Goal: Navigation & Orientation: Find specific page/section

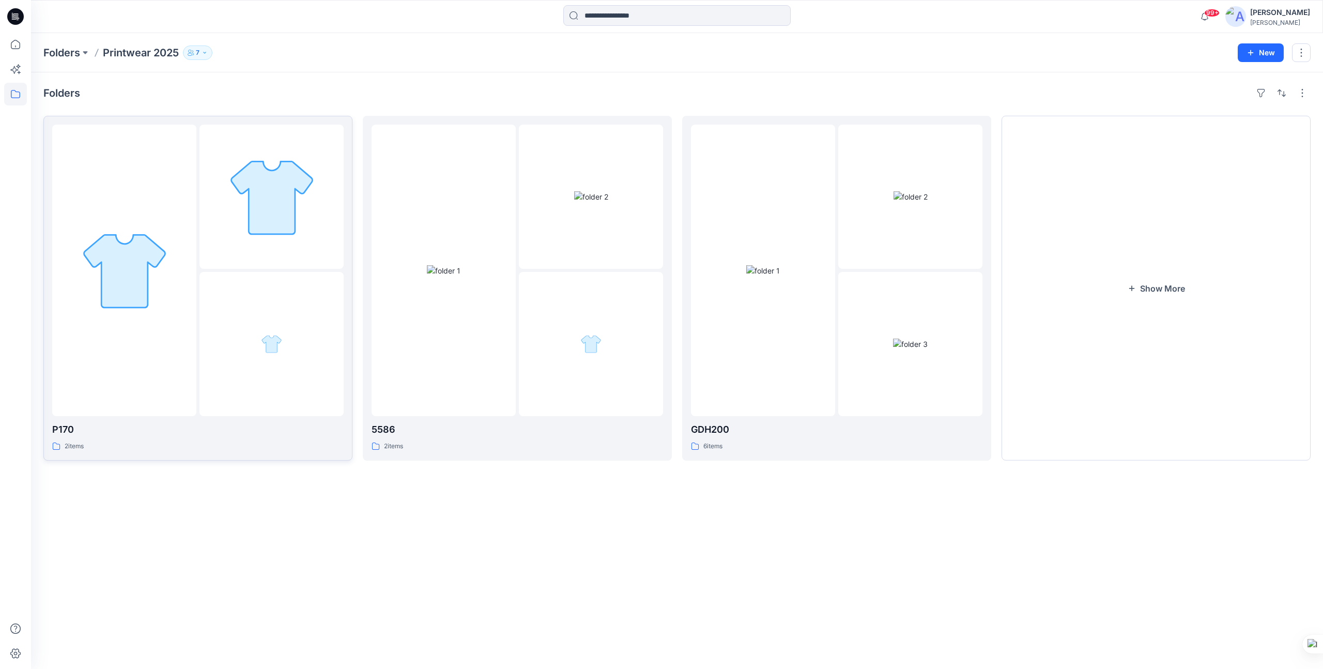
drag, startPoint x: 367, startPoint y: 88, endPoint x: 267, endPoint y: 196, distance: 147.0
click at [366, 89] on div "Folders" at bounding box center [676, 93] width 1267 height 17
click at [238, 215] on img at bounding box center [272, 197] width 90 height 90
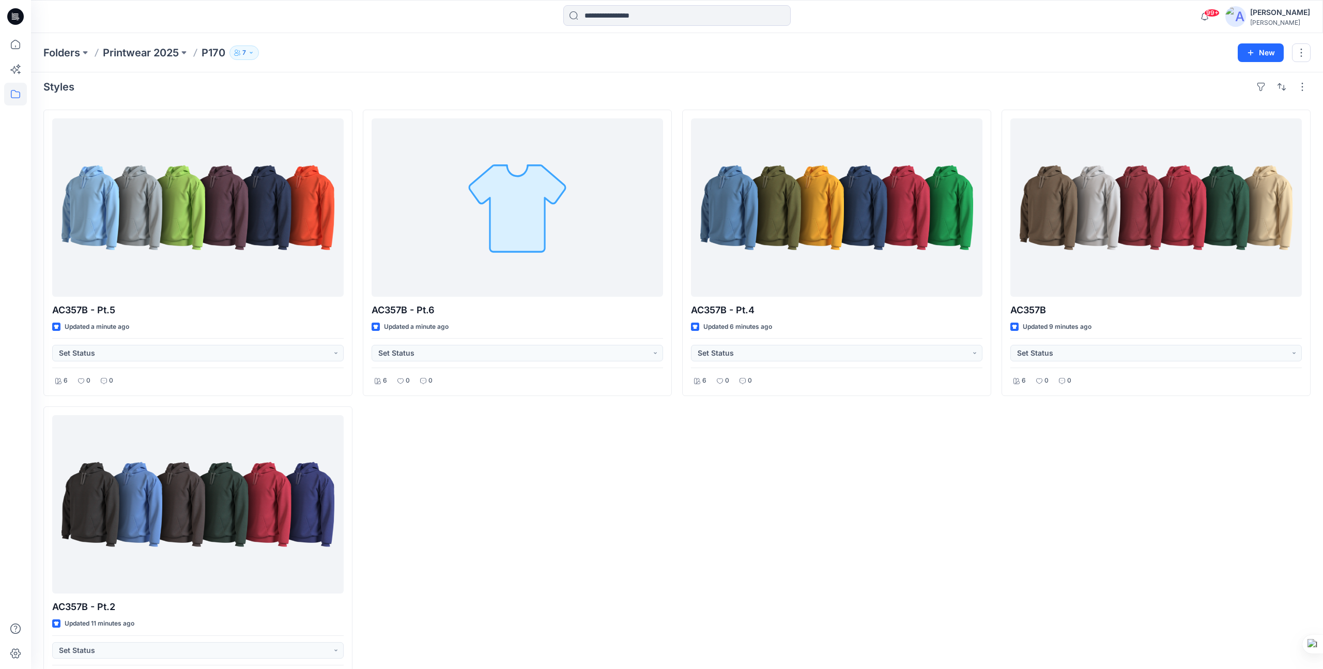
scroll to position [5, 0]
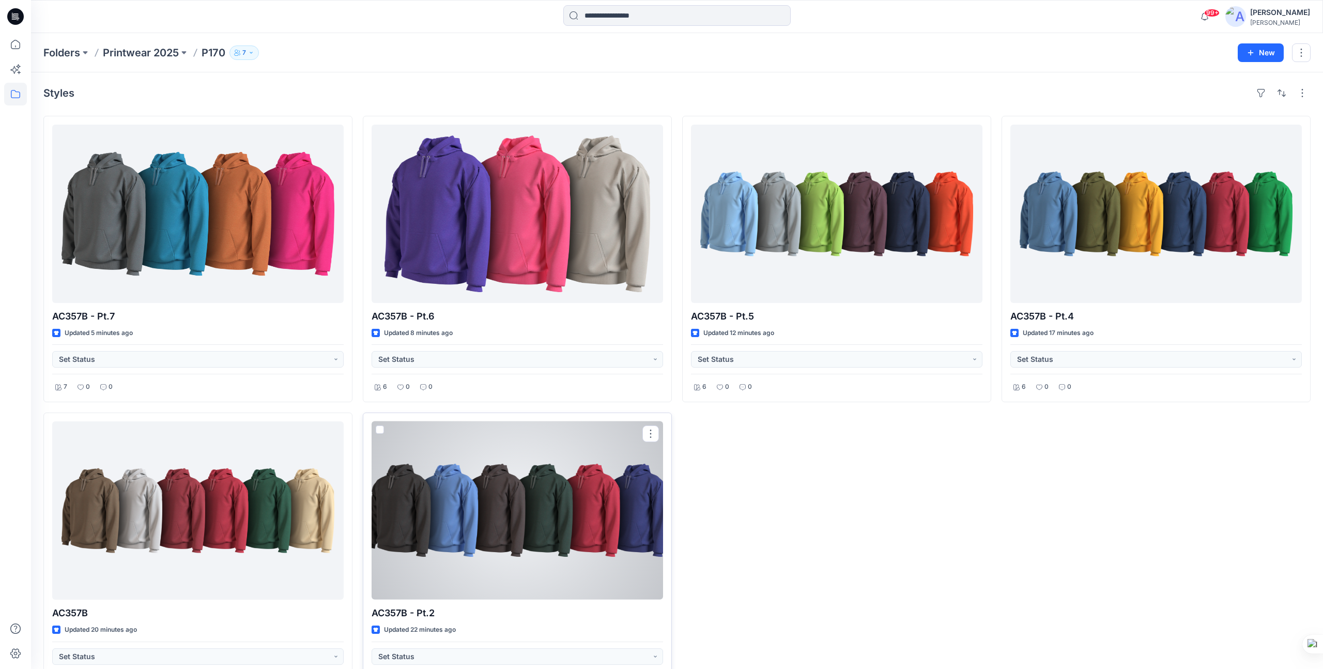
scroll to position [42, 0]
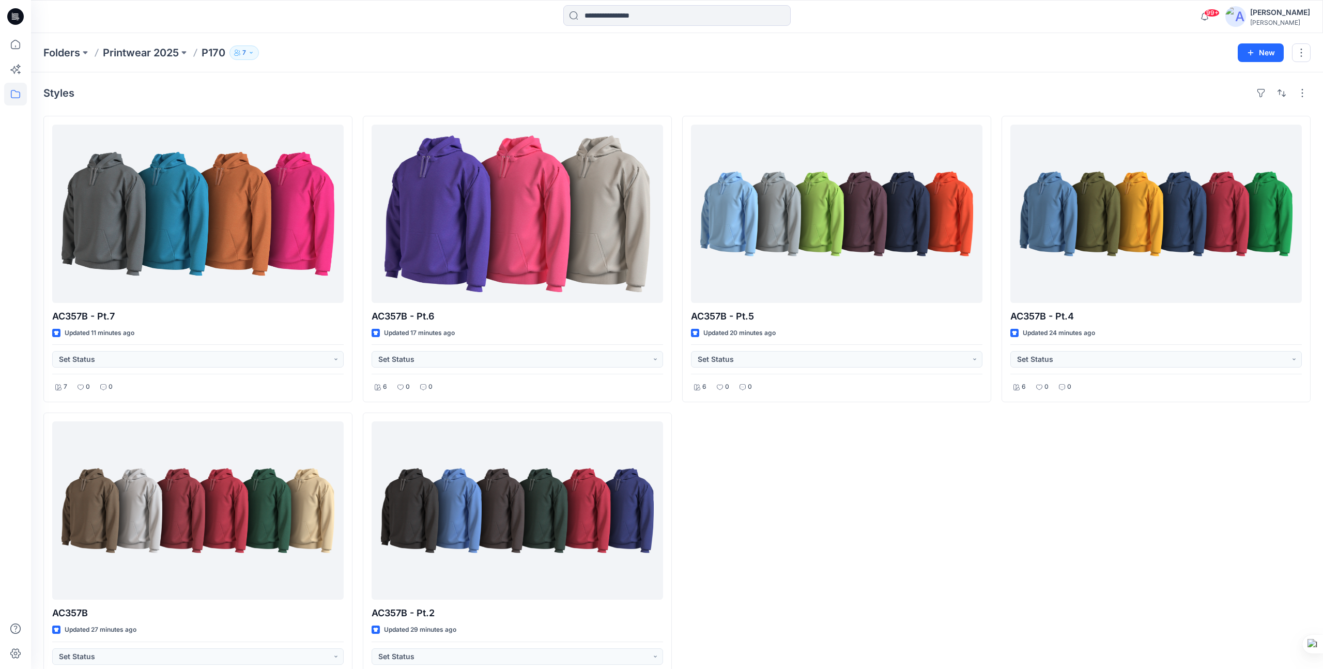
click at [874, 403] on div "AC357B - Pt.5 Updated 20 minutes ago Set Status 6 0 0" at bounding box center [836, 407] width 309 height 583
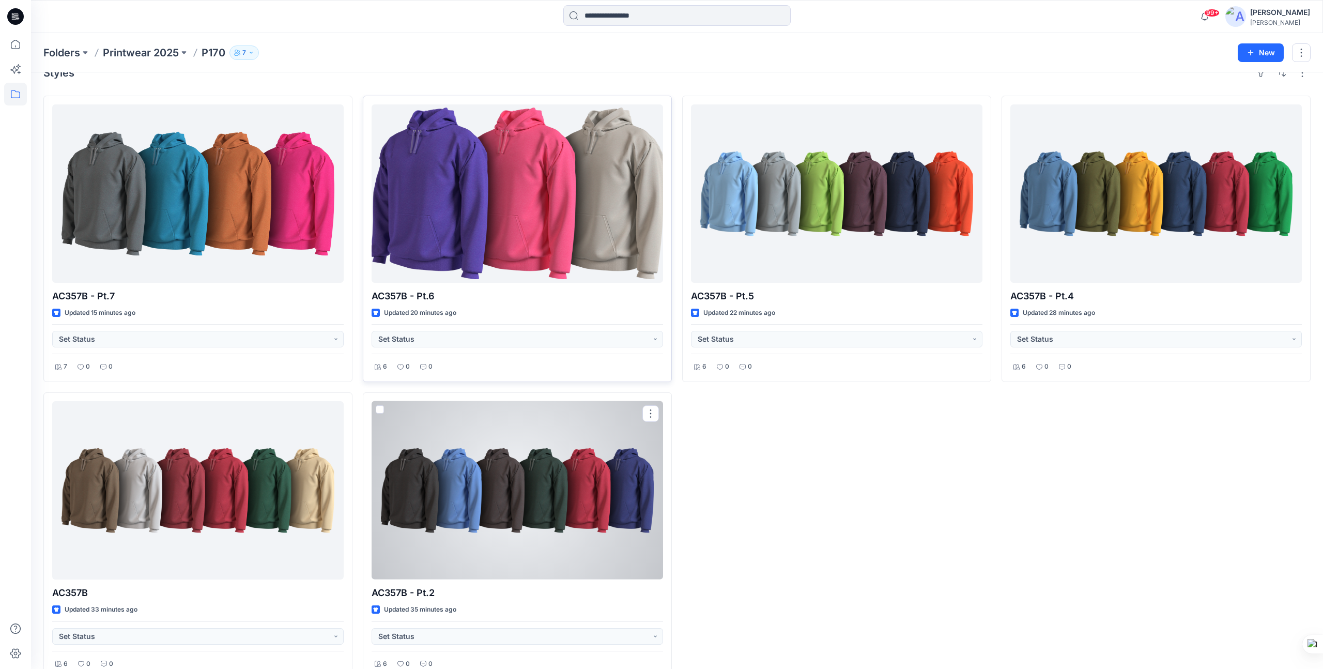
scroll to position [33, 0]
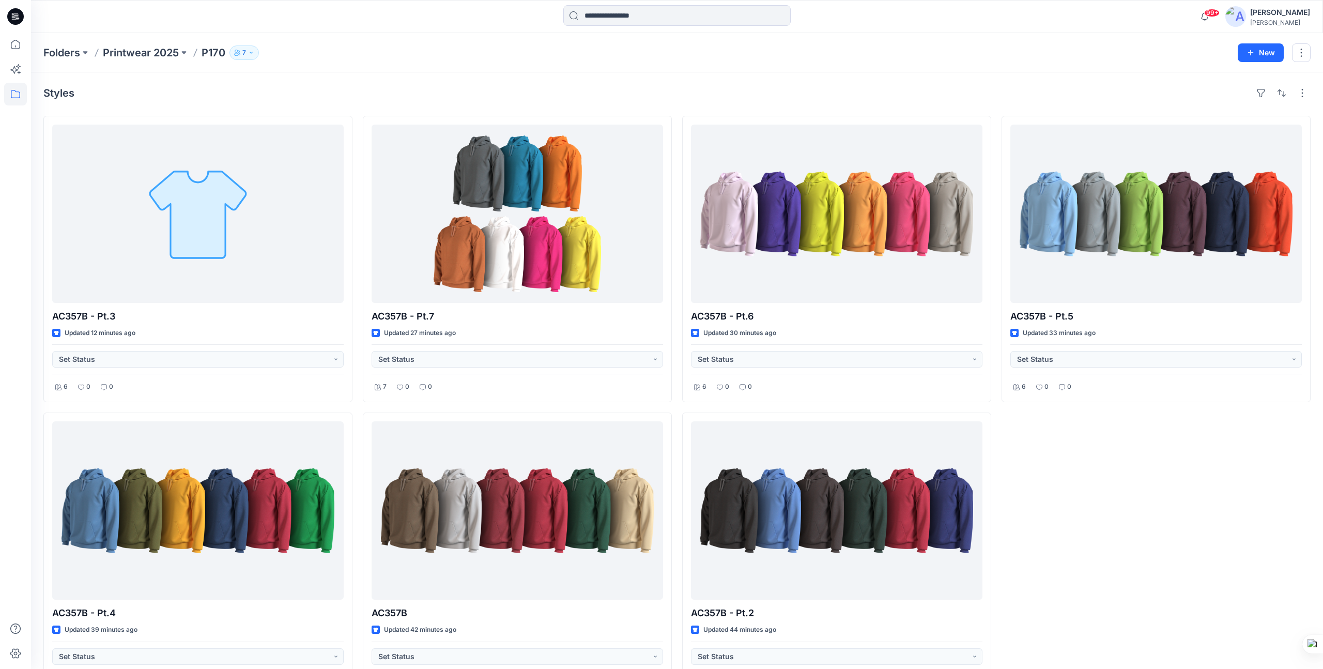
drag, startPoint x: 492, startPoint y: 56, endPoint x: 0, endPoint y: 6, distance: 495.0
click at [460, 59] on div "Folders Printwear 2025 P170 7 New" at bounding box center [677, 52] width 1292 height 39
